Goal: Task Accomplishment & Management: Use online tool/utility

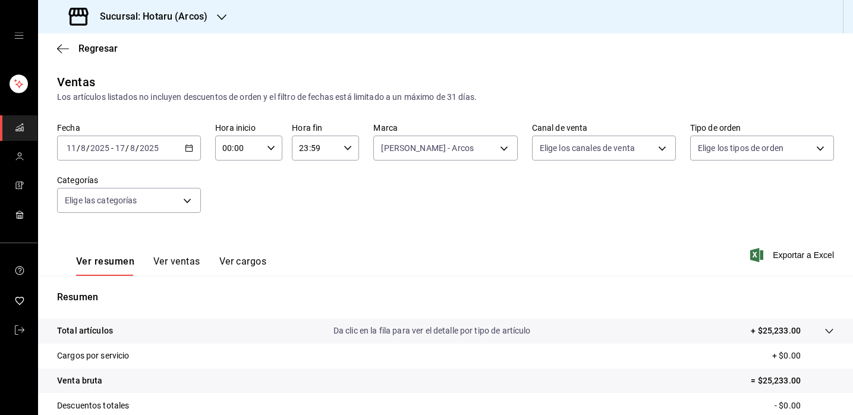
scroll to position [155, 0]
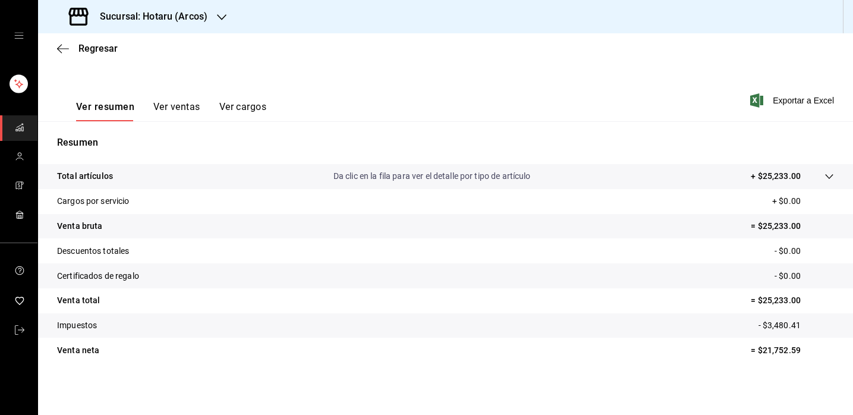
click at [101, 38] on div "Regresar" at bounding box center [445, 48] width 815 height 30
click at [105, 50] on span "Regresar" at bounding box center [97, 48] width 39 height 11
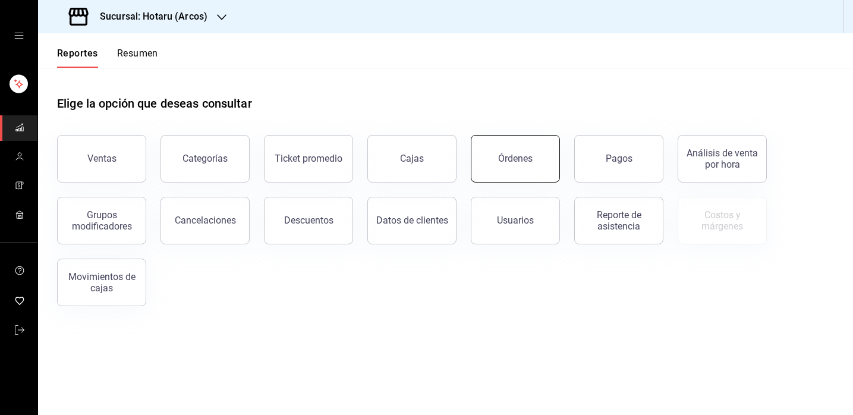
click at [510, 160] on div "Órdenes" at bounding box center [515, 158] width 34 height 11
click at [306, 218] on div "Descuentos" at bounding box center [308, 220] width 49 height 11
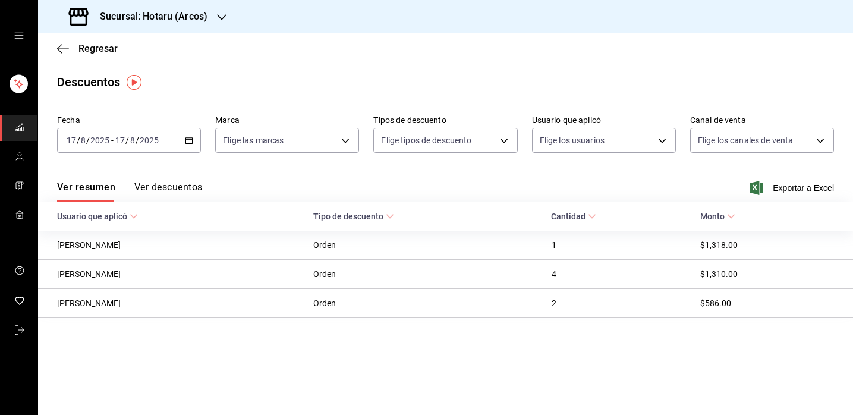
click at [191, 140] on \(Stroke\) "button" at bounding box center [189, 139] width 7 height 1
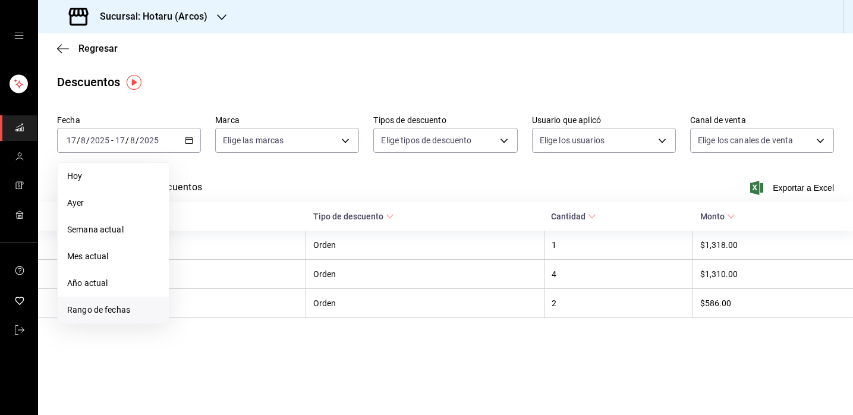
click at [129, 310] on span "Rango de fechas" at bounding box center [113, 310] width 92 height 12
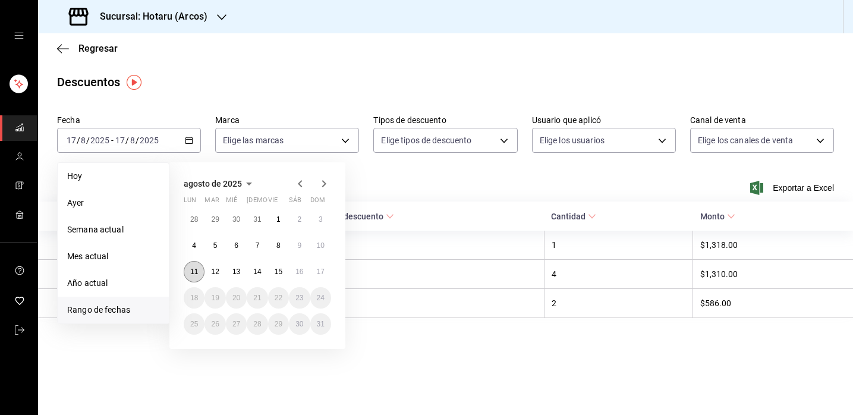
click at [200, 266] on button "11" at bounding box center [194, 271] width 21 height 21
click at [325, 271] on button "17" at bounding box center [320, 271] width 21 height 21
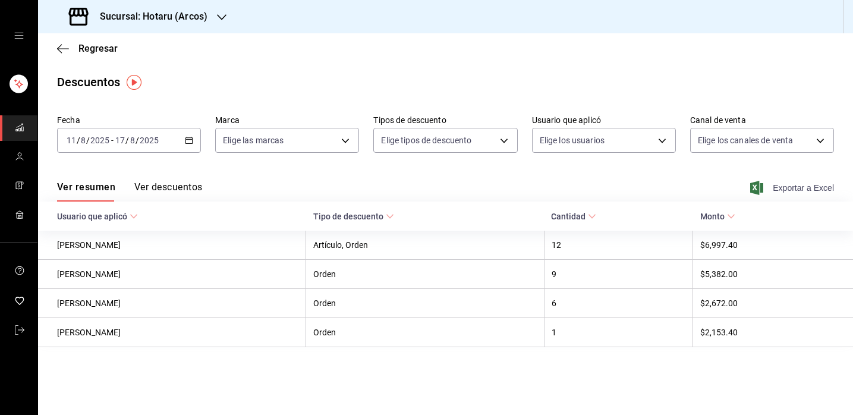
click at [771, 190] on span "Exportar a Excel" at bounding box center [793, 188] width 81 height 14
